Goal: Task Accomplishment & Management: Manage account settings

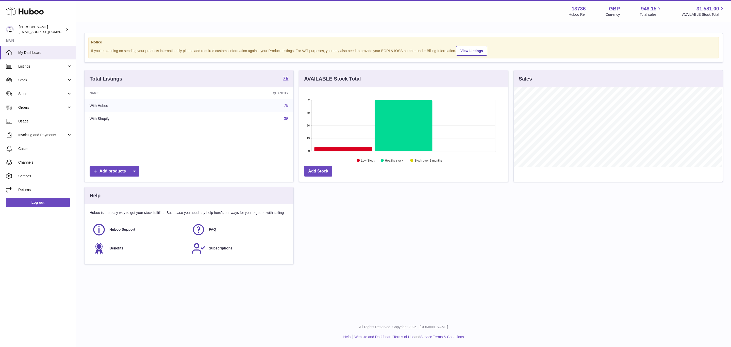
scroll to position [79, 209]
click at [49, 69] on span "Listings" at bounding box center [42, 66] width 48 height 5
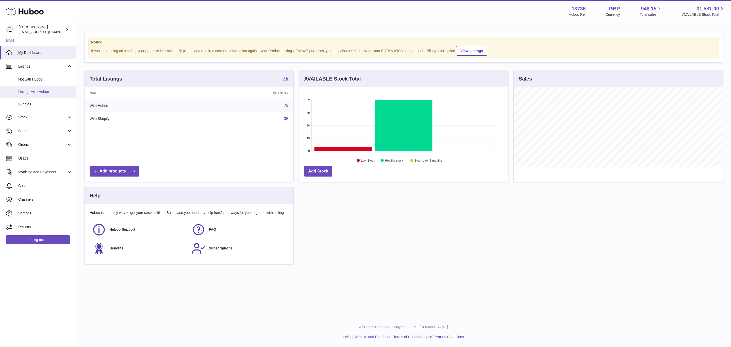
click at [47, 92] on span "Listings with Huboo" at bounding box center [45, 91] width 54 height 5
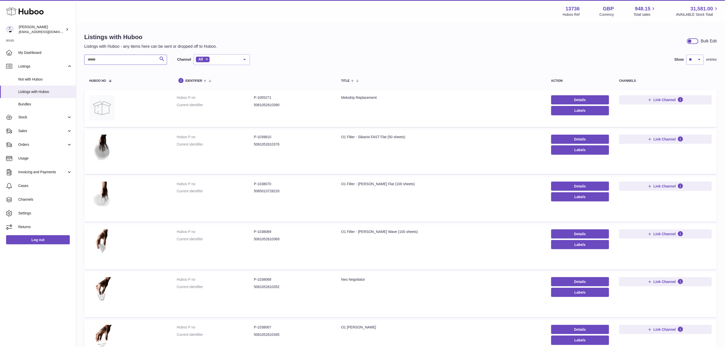
click at [129, 57] on input "text" at bounding box center [125, 60] width 83 height 10
type input "*****"
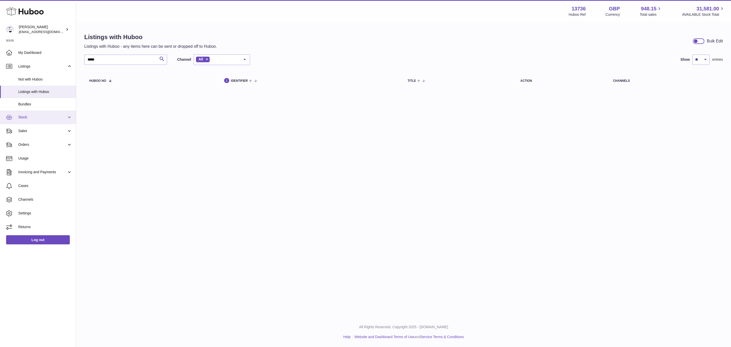
click at [44, 121] on link "Stock" at bounding box center [38, 117] width 76 height 14
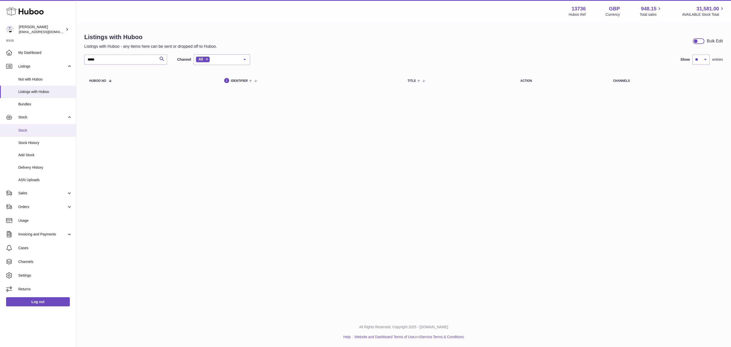
click at [44, 135] on link "Stock" at bounding box center [38, 130] width 76 height 12
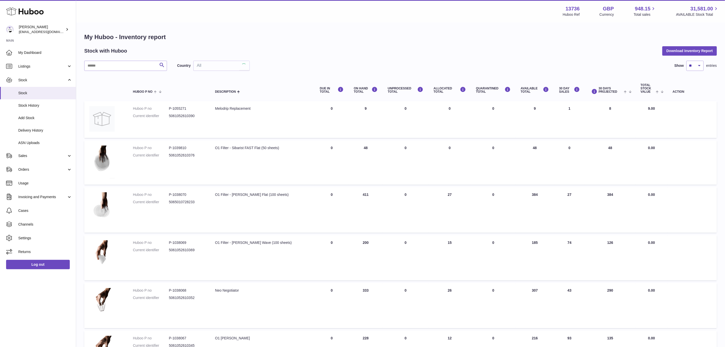
click at [118, 58] on div "My Huboo - Inventory report Stock with Huboo Download Inventory Report Search C…" at bounding box center [400, 305] width 633 height 545
click at [118, 61] on input "text" at bounding box center [125, 66] width 83 height 10
paste input "*******"
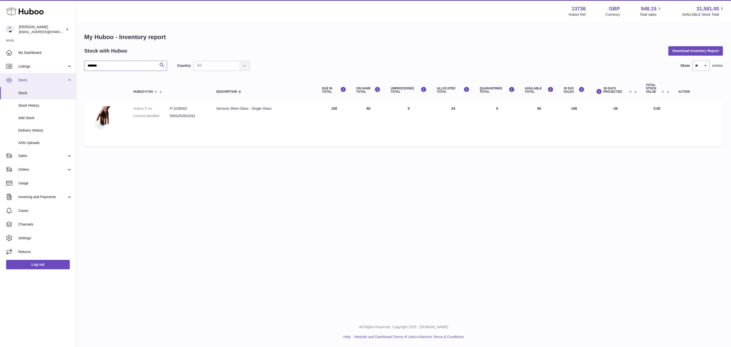
type input "*******"
click at [60, 78] on span "Stock" at bounding box center [42, 80] width 48 height 5
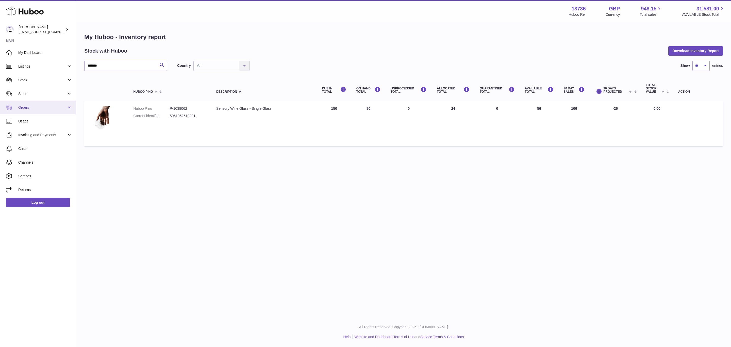
click at [51, 108] on span "Orders" at bounding box center [42, 107] width 48 height 5
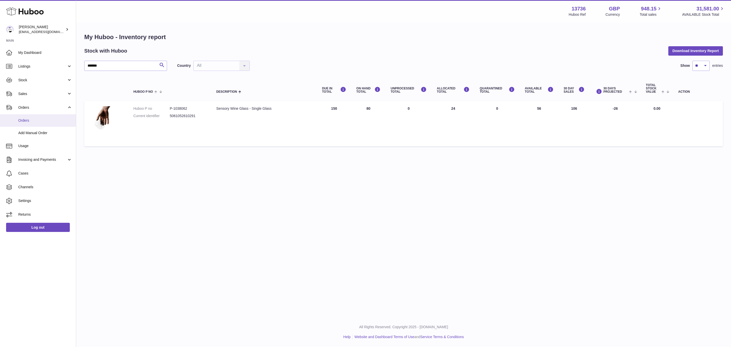
click at [49, 120] on span "Orders" at bounding box center [45, 120] width 54 height 5
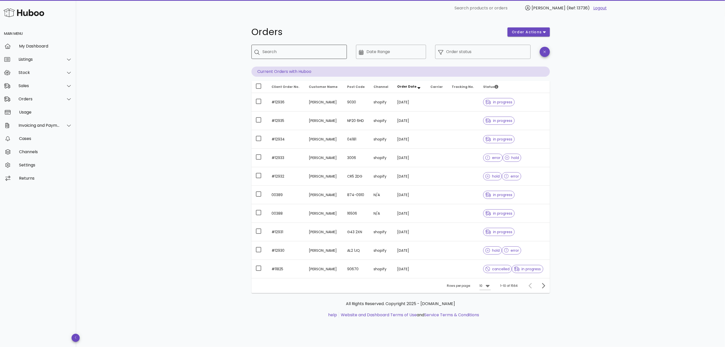
click at [322, 53] on input "Search" at bounding box center [303, 52] width 80 height 8
paste input "******"
type input "******"
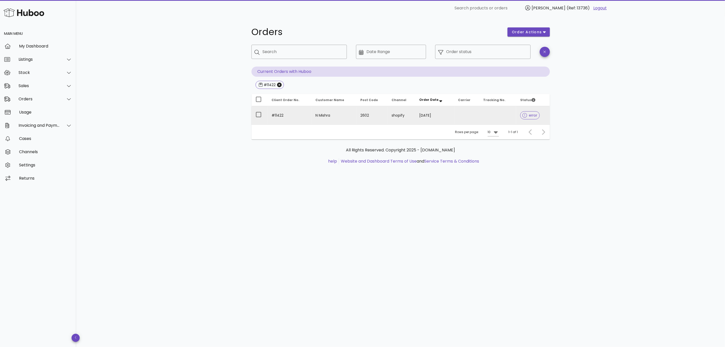
click at [528, 115] on span "error" at bounding box center [529, 115] width 15 height 4
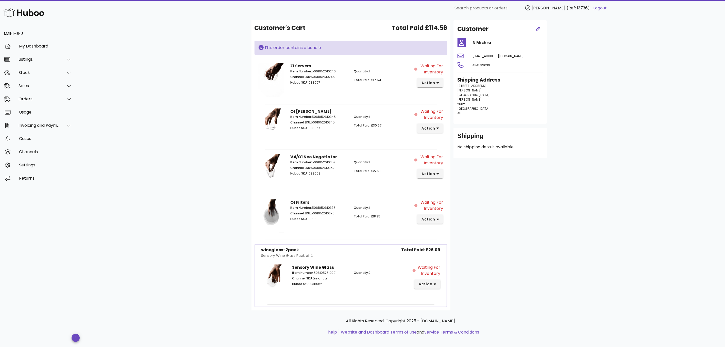
scroll to position [54, 0]
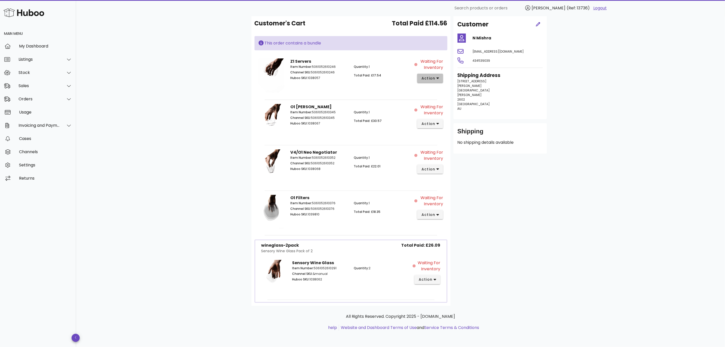
click at [436, 80] on button "action" at bounding box center [430, 78] width 26 height 9
drag, startPoint x: 382, startPoint y: 80, endPoint x: 369, endPoint y: 81, distance: 13.0
click at [382, 80] on div "Quantity: 1 Total Paid: £17.54" at bounding box center [383, 72] width 64 height 23
click at [313, 76] on p "Huboo SKU: 1038057" at bounding box center [319, 78] width 58 height 5
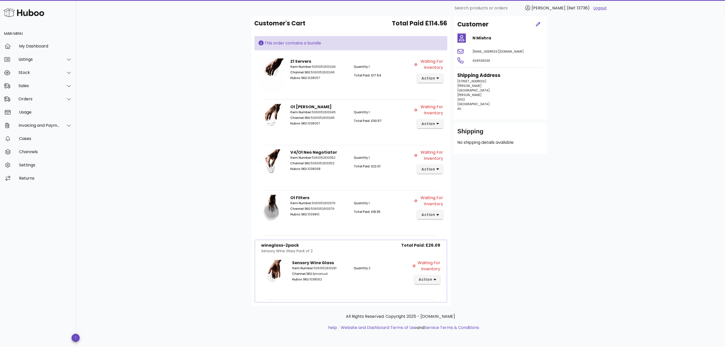
copy p "1038057"
click at [434, 77] on span "action" at bounding box center [428, 78] width 14 height 5
click at [455, 93] on div "Manually Match" at bounding box center [457, 95] width 34 height 5
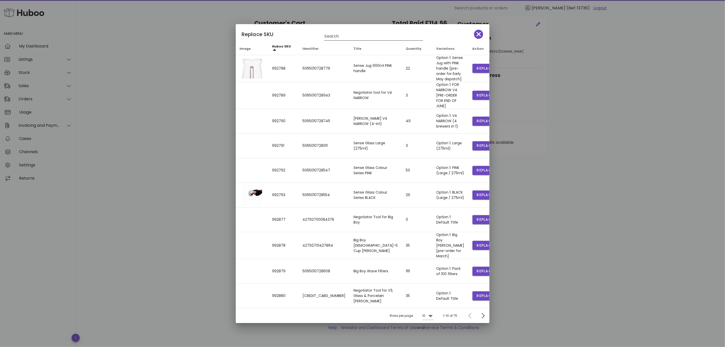
click at [361, 38] on input "Search" at bounding box center [370, 36] width 92 height 8
paste input "*******"
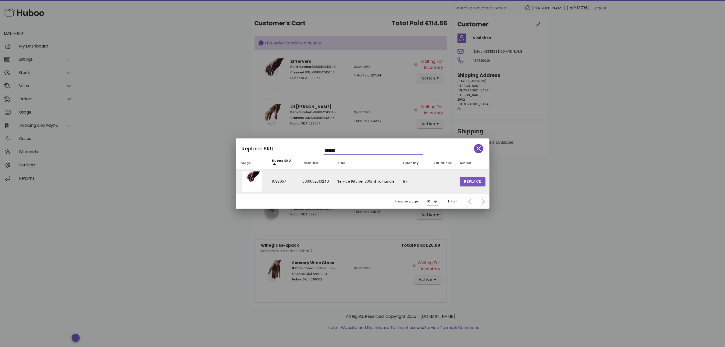
type input "*******"
click at [481, 184] on span "Replace" at bounding box center [472, 181] width 17 height 5
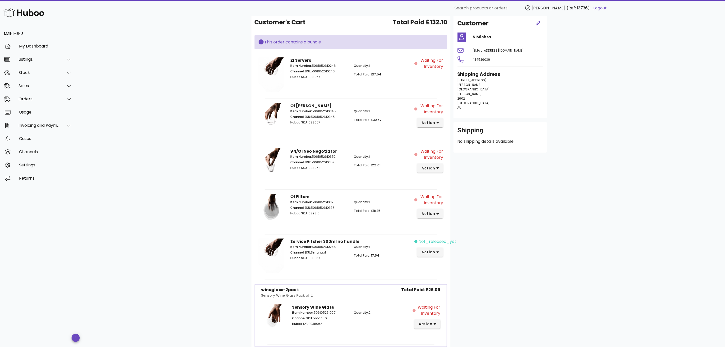
click at [316, 122] on p "Huboo SKU: 1038067" at bounding box center [319, 122] width 58 height 5
copy p "1038067"
click at [441, 123] on button "action" at bounding box center [430, 122] width 26 height 9
click at [450, 140] on div "Manually Match" at bounding box center [457, 140] width 34 height 5
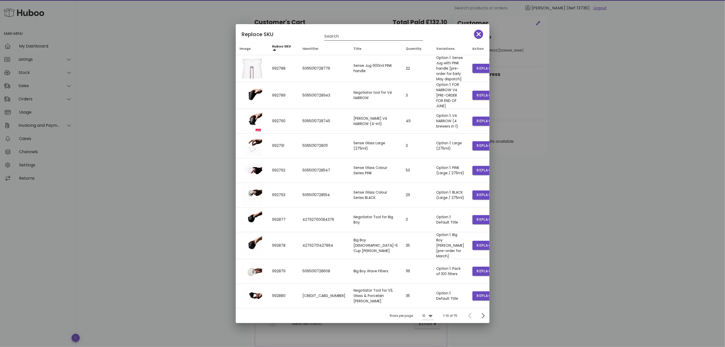
click at [347, 38] on input "Search" at bounding box center [370, 36] width 92 height 8
paste input "*******"
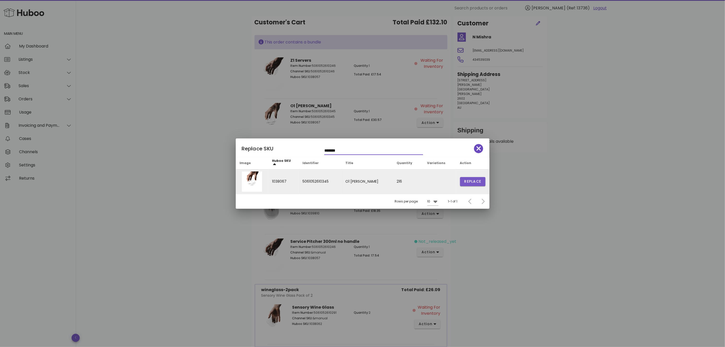
type input "*******"
click at [471, 181] on span "Replace" at bounding box center [472, 181] width 17 height 5
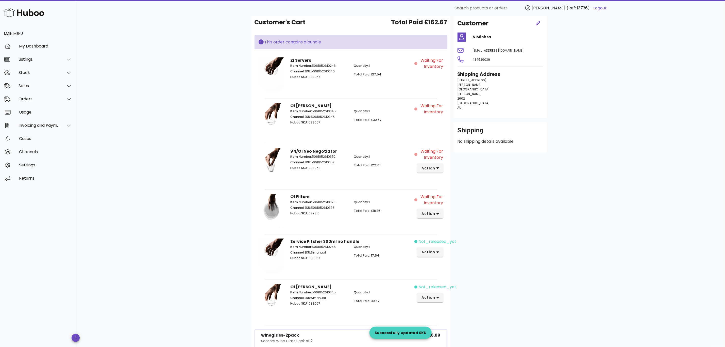
click at [314, 167] on p "Huboo SKU: 1038068" at bounding box center [319, 167] width 58 height 5
copy p "1038068"
click at [433, 168] on span "action" at bounding box center [428, 167] width 14 height 5
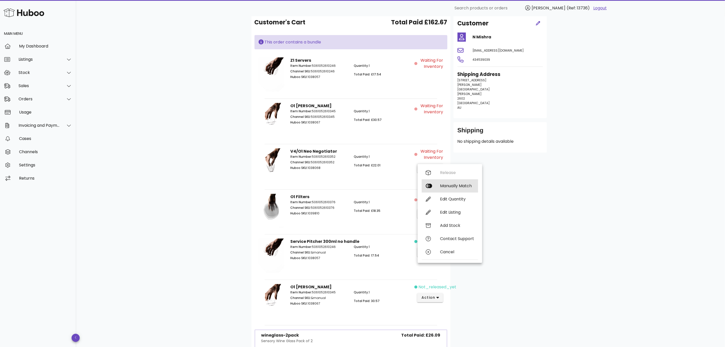
click at [449, 186] on div "Manually Match" at bounding box center [457, 185] width 34 height 5
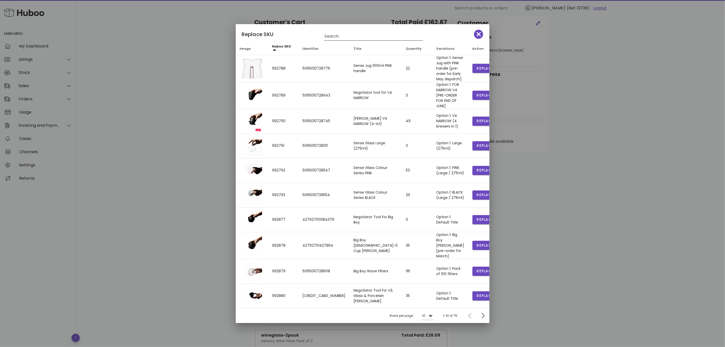
click at [344, 40] on input "Search" at bounding box center [370, 36] width 92 height 8
paste input "*******"
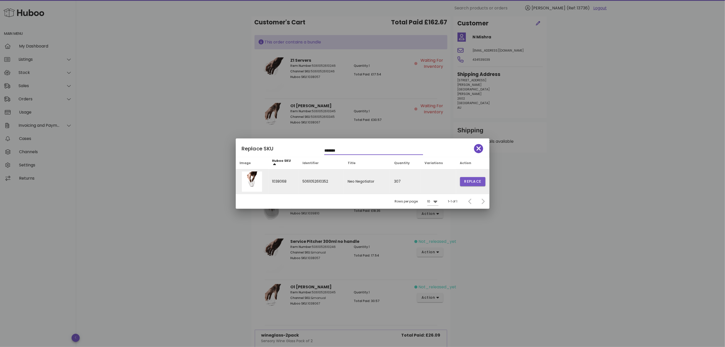
type input "*******"
click at [473, 181] on span "Replace" at bounding box center [472, 181] width 17 height 5
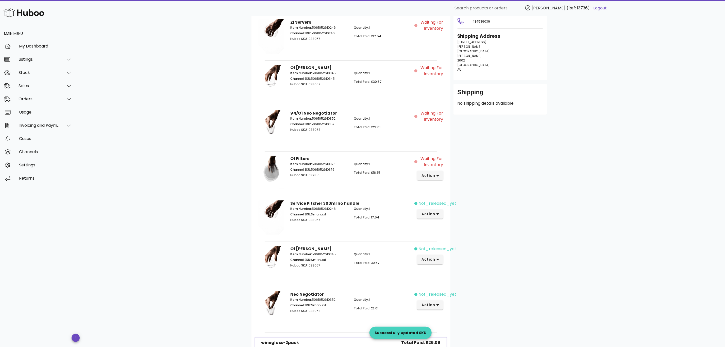
scroll to position [130, 0]
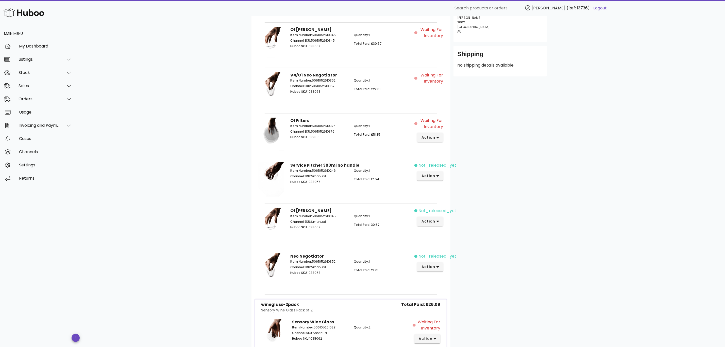
click at [316, 138] on p "Huboo SKU: 1039810" at bounding box center [319, 137] width 58 height 5
copy p "1039810"
click at [437, 137] on icon "button" at bounding box center [437, 137] width 3 height 5
click at [449, 152] on div "Manually Match" at bounding box center [450, 155] width 56 height 13
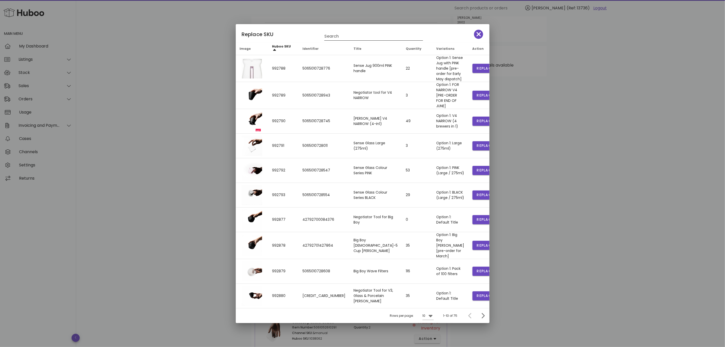
click at [347, 40] on input "Search" at bounding box center [370, 36] width 92 height 8
paste input "*******"
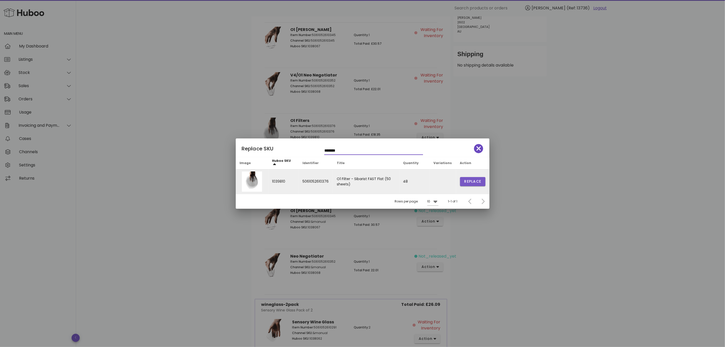
type input "*******"
click at [475, 186] on button "Replace" at bounding box center [472, 181] width 25 height 9
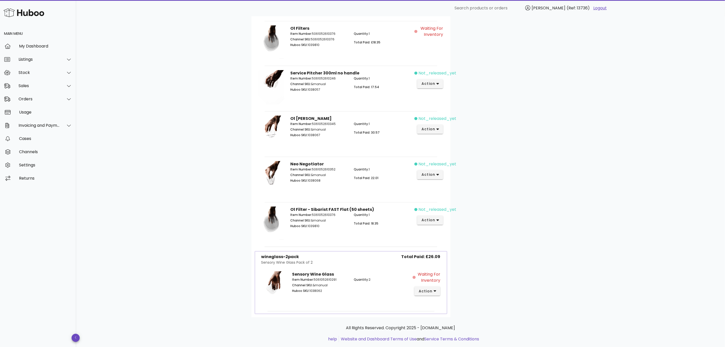
scroll to position [235, 0]
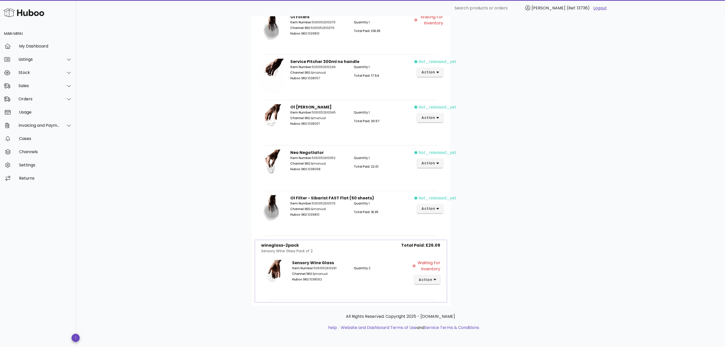
click at [317, 277] on p "Huboo SKU: 1038062" at bounding box center [320, 279] width 56 height 5
copy p "1038062"
click at [432, 283] on button "action" at bounding box center [427, 279] width 26 height 9
click at [442, 262] on div "Manually Match" at bounding box center [447, 268] width 56 height 13
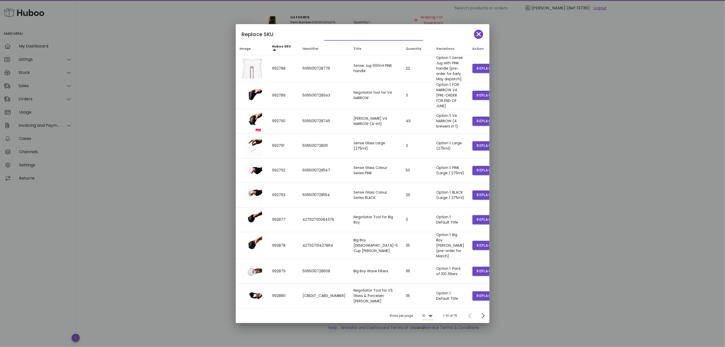
click at [342, 38] on input "text" at bounding box center [370, 36] width 92 height 8
paste input "*******"
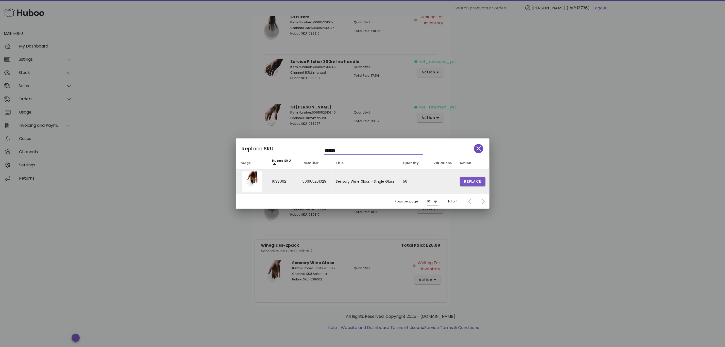
type input "*******"
click at [478, 179] on span "Replace" at bounding box center [472, 181] width 17 height 5
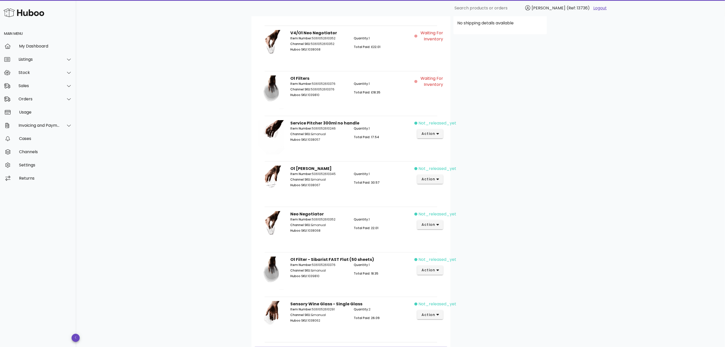
scroll to position [0, 0]
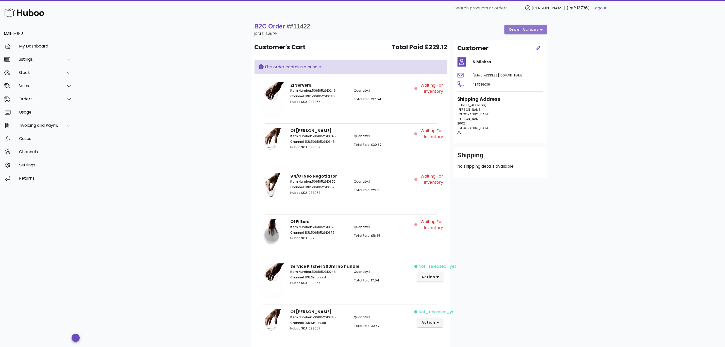
click at [523, 30] on span "order actions" at bounding box center [523, 29] width 30 height 5
click at [639, 94] on div "B2C Order # #11422 26 May 2025 at 2:26 PM order actions Customer's Cart Total P…" at bounding box center [400, 306] width 649 height 580
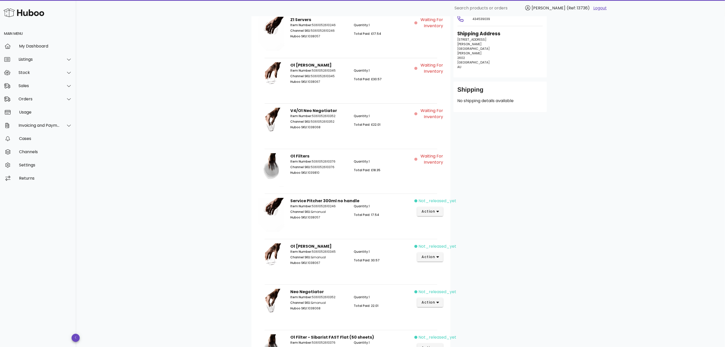
scroll to position [38, 0]
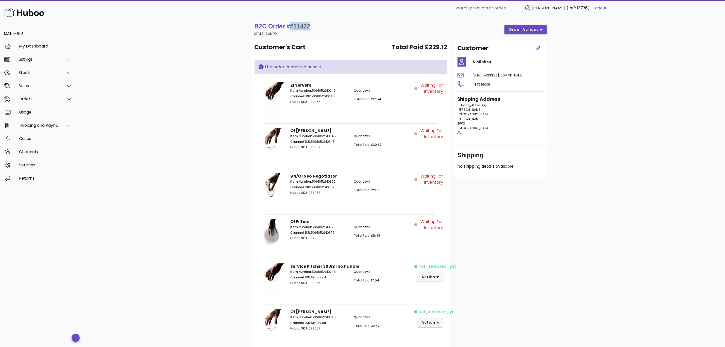
drag, startPoint x: 315, startPoint y: 25, endPoint x: 293, endPoint y: 28, distance: 21.7
click at [293, 28] on div "B2C Order # #11422 [DATE] 2:26 PM order actions" at bounding box center [400, 29] width 292 height 14
copy span "#11422"
click at [40, 47] on div "My Dashboard" at bounding box center [45, 46] width 53 height 5
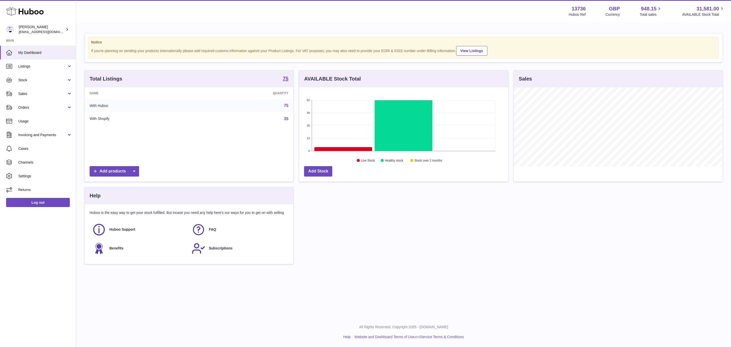
scroll to position [79, 209]
click at [44, 106] on span "Orders" at bounding box center [42, 107] width 48 height 5
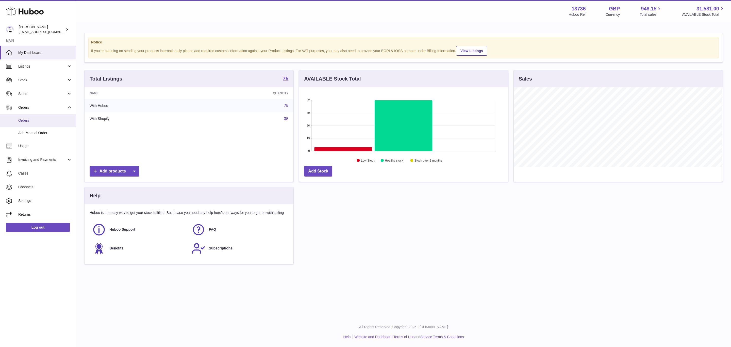
click at [48, 122] on span "Orders" at bounding box center [45, 120] width 54 height 5
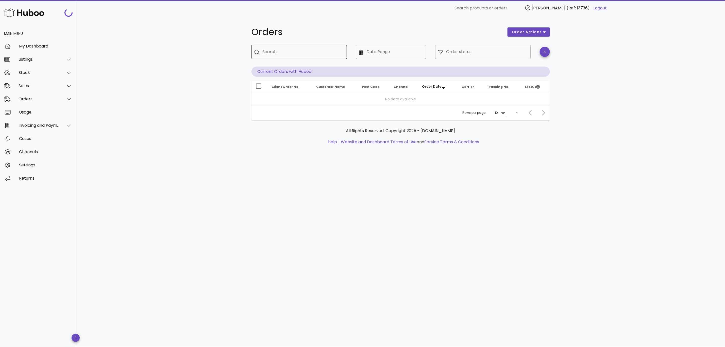
click at [317, 49] on input "Search" at bounding box center [303, 52] width 80 height 8
paste input "******"
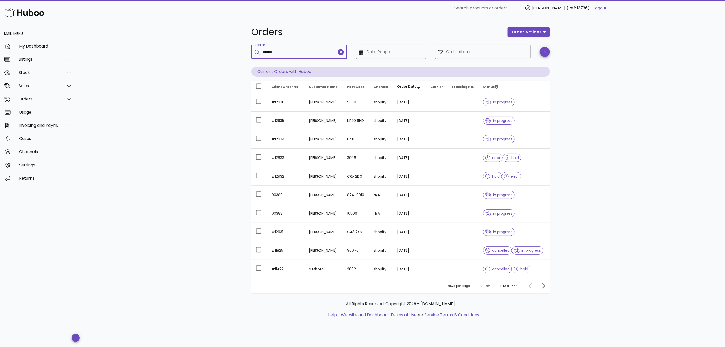
type input "******"
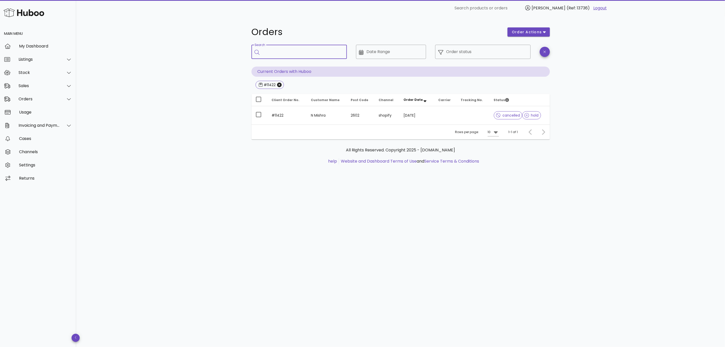
click at [301, 55] on input "Search" at bounding box center [303, 52] width 80 height 8
type input "******"
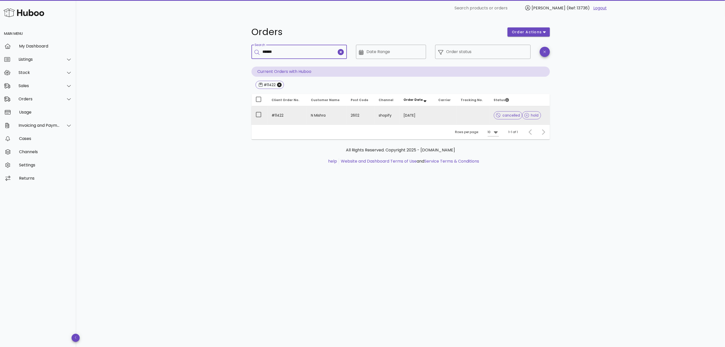
click at [540, 116] on div "cancelled hold" at bounding box center [520, 115] width 52 height 18
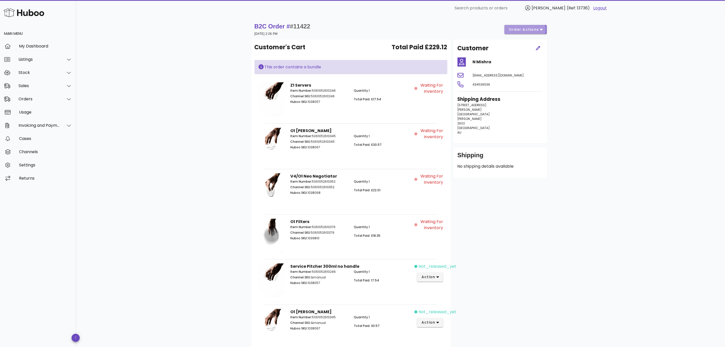
click at [540, 27] on icon "button" at bounding box center [541, 29] width 3 height 5
click at [541, 34] on div "Release" at bounding box center [538, 33] width 21 height 5
click at [433, 331] on span "dismiss" at bounding box center [435, 332] width 17 height 5
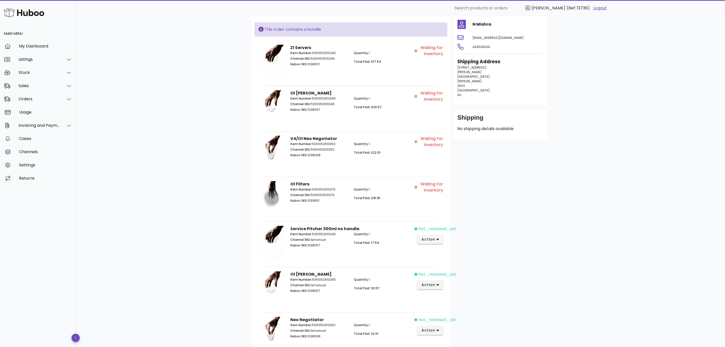
scroll to position [38, 0]
click at [345, 191] on p "Item Number: 5061052610376" at bounding box center [319, 188] width 58 height 5
click at [379, 193] on div "Quantity: 1 Total Paid: £18.35" at bounding box center [383, 194] width 64 height 23
click at [413, 186] on div "Quantity: 1 Total Paid: £18.35" at bounding box center [383, 194] width 64 height 23
click at [304, 185] on div "Item Number: 5061052610376 Channel SKU: 5061052610376 Huboo SKU: 1039810" at bounding box center [319, 194] width 64 height 23
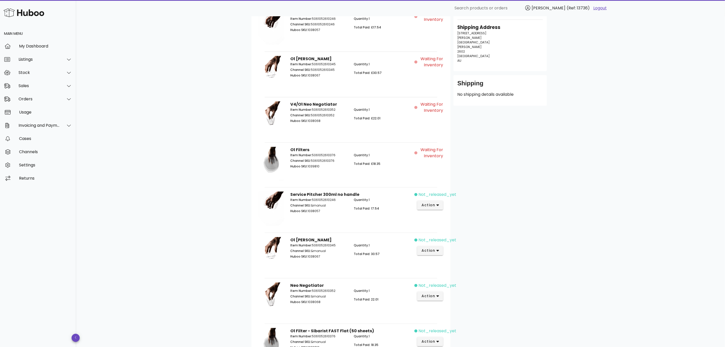
scroll to position [152, 0]
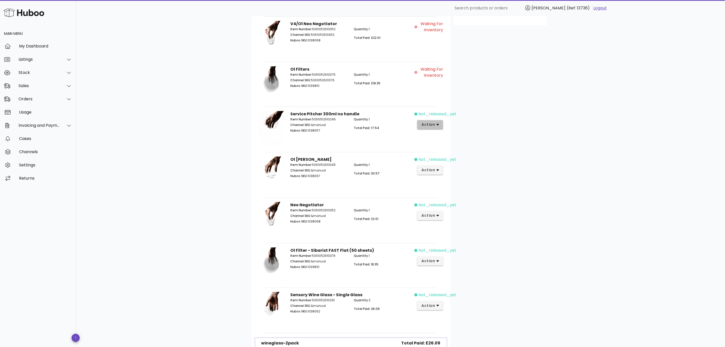
click at [439, 127] on span "action" at bounding box center [430, 124] width 18 height 5
click at [438, 128] on div "Release" at bounding box center [450, 129] width 56 height 13
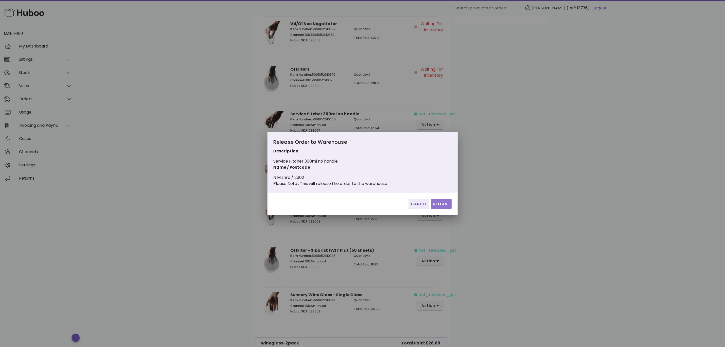
click at [444, 206] on span "Release" at bounding box center [441, 203] width 16 height 5
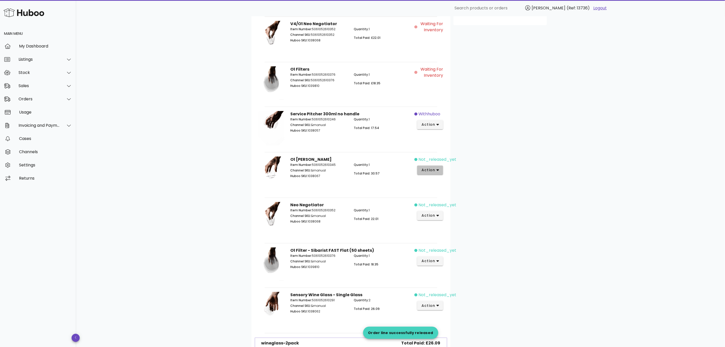
click at [441, 173] on button "action" at bounding box center [430, 169] width 26 height 9
click at [438, 177] on div "Release" at bounding box center [450, 174] width 56 height 13
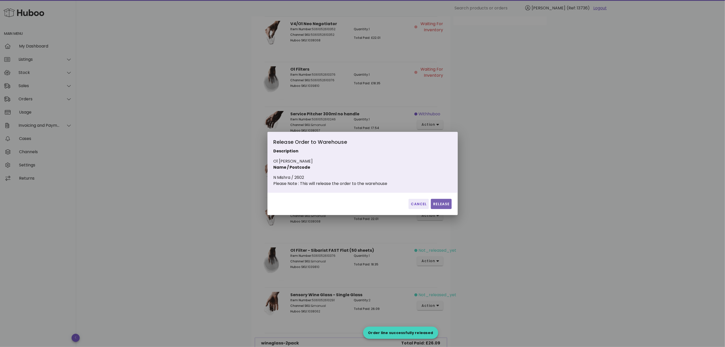
click at [446, 207] on span "Release" at bounding box center [441, 203] width 16 height 5
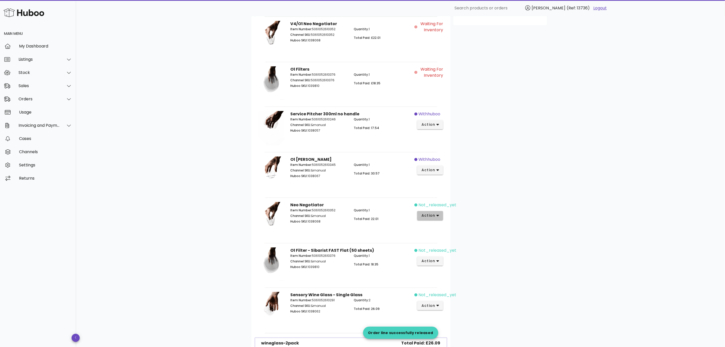
click at [441, 214] on button "action" at bounding box center [430, 215] width 26 height 9
click at [441, 220] on div "Release" at bounding box center [457, 220] width 34 height 5
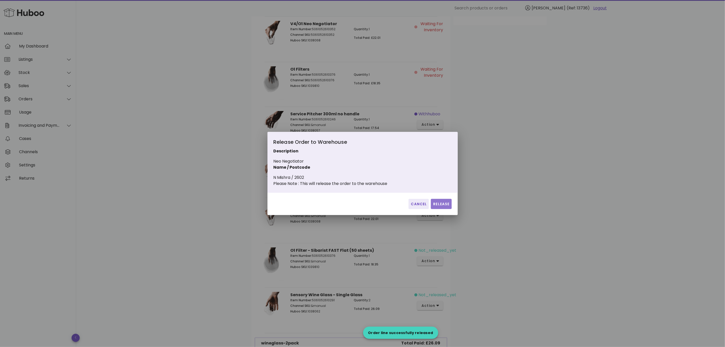
click at [441, 207] on span "Release" at bounding box center [441, 203] width 16 height 5
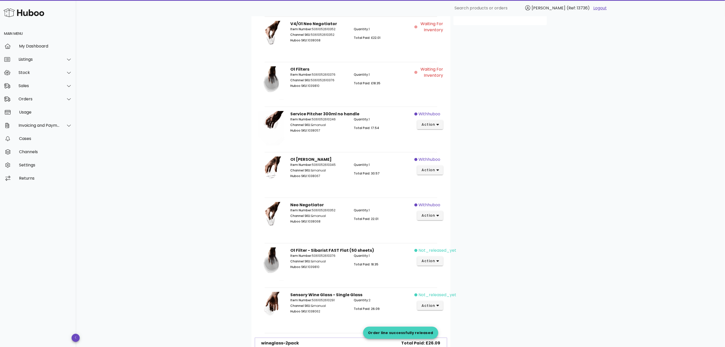
click at [436, 257] on div "not_released_yet action" at bounding box center [430, 264] width 32 height 41
click at [438, 261] on icon "button" at bounding box center [437, 261] width 3 height 5
click at [439, 253] on div "Release" at bounding box center [450, 253] width 56 height 13
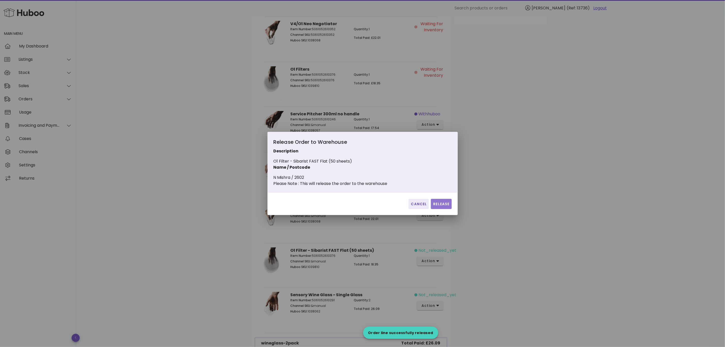
drag, startPoint x: 438, startPoint y: 205, endPoint x: 446, endPoint y: 253, distance: 48.8
click at [438, 206] on span "Release" at bounding box center [441, 203] width 16 height 5
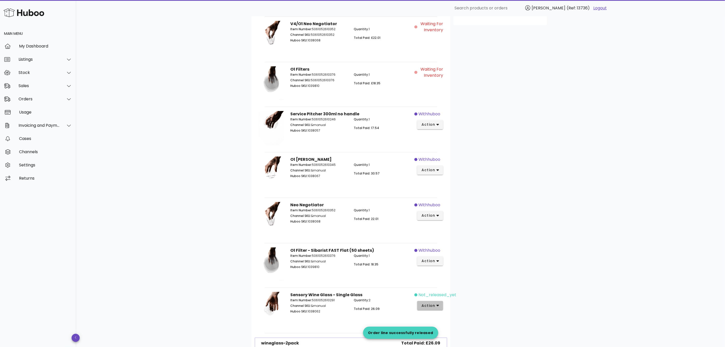
click at [433, 306] on span "action" at bounding box center [428, 305] width 14 height 5
click at [441, 254] on div "Release" at bounding box center [457, 253] width 34 height 5
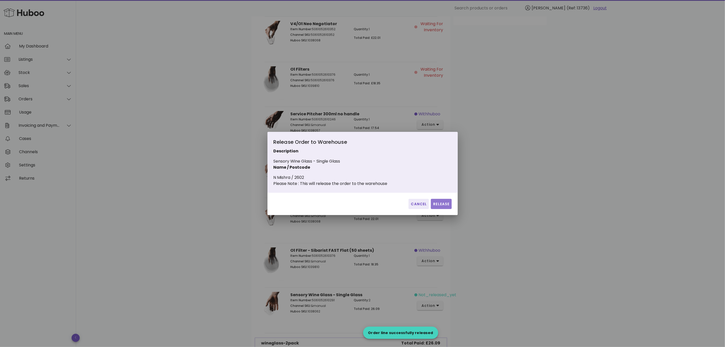
click at [442, 206] on span "Release" at bounding box center [441, 203] width 16 height 5
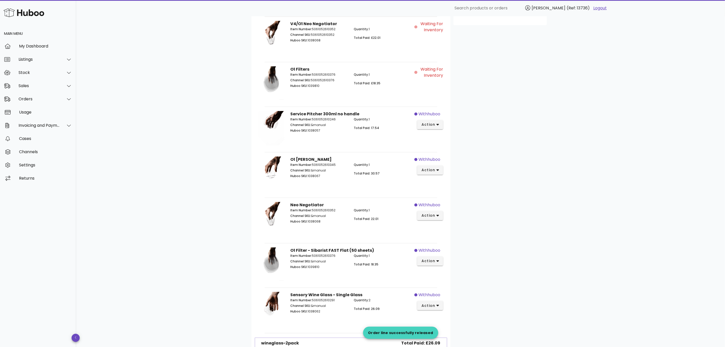
click at [495, 208] on div "Customer N Mishra [EMAIL_ADDRESS][DOMAIN_NAME] 434539039 Shipping Address [STRE…" at bounding box center [499, 145] width 99 height 516
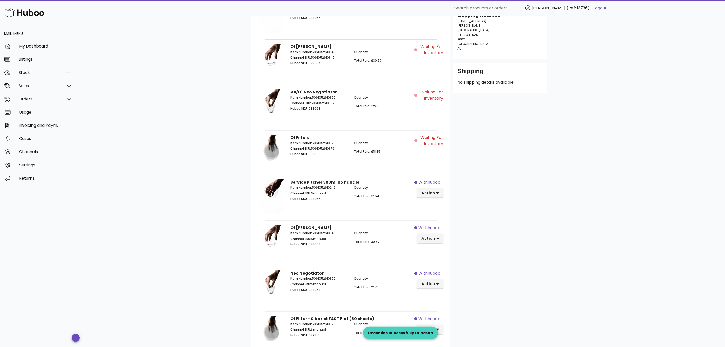
scroll to position [0, 0]
